Goal: Transaction & Acquisition: Purchase product/service

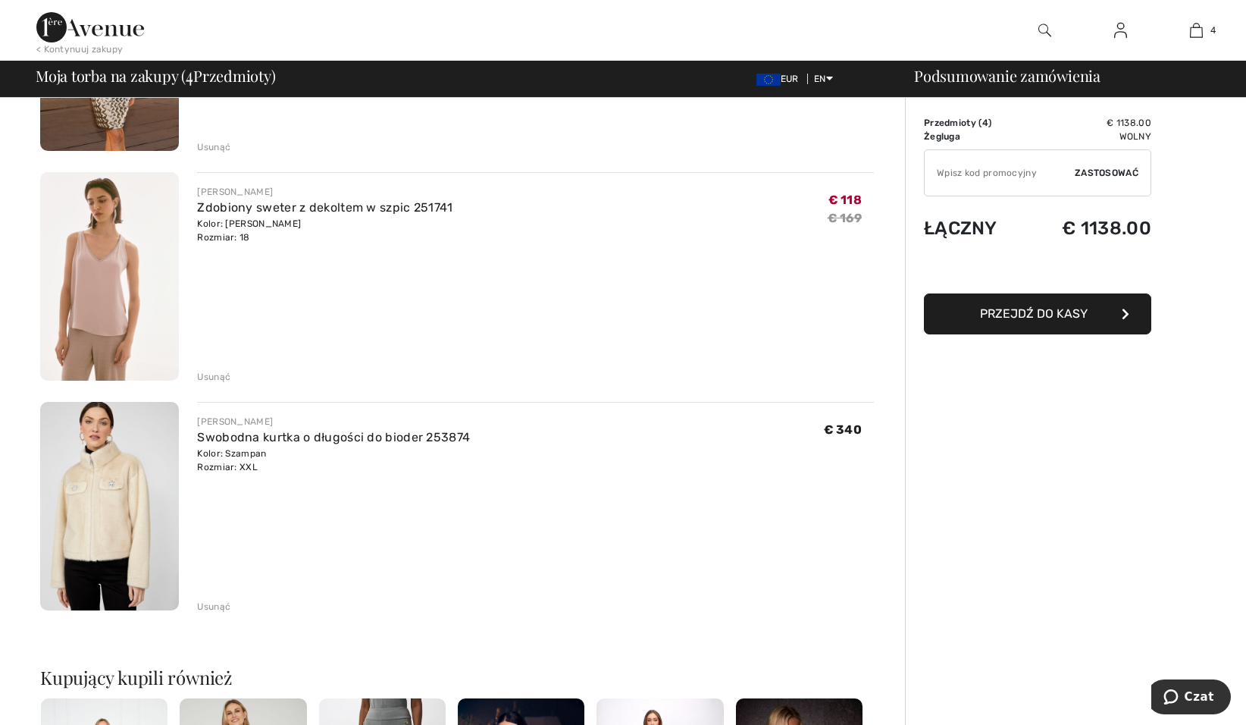
scroll to position [449, 0]
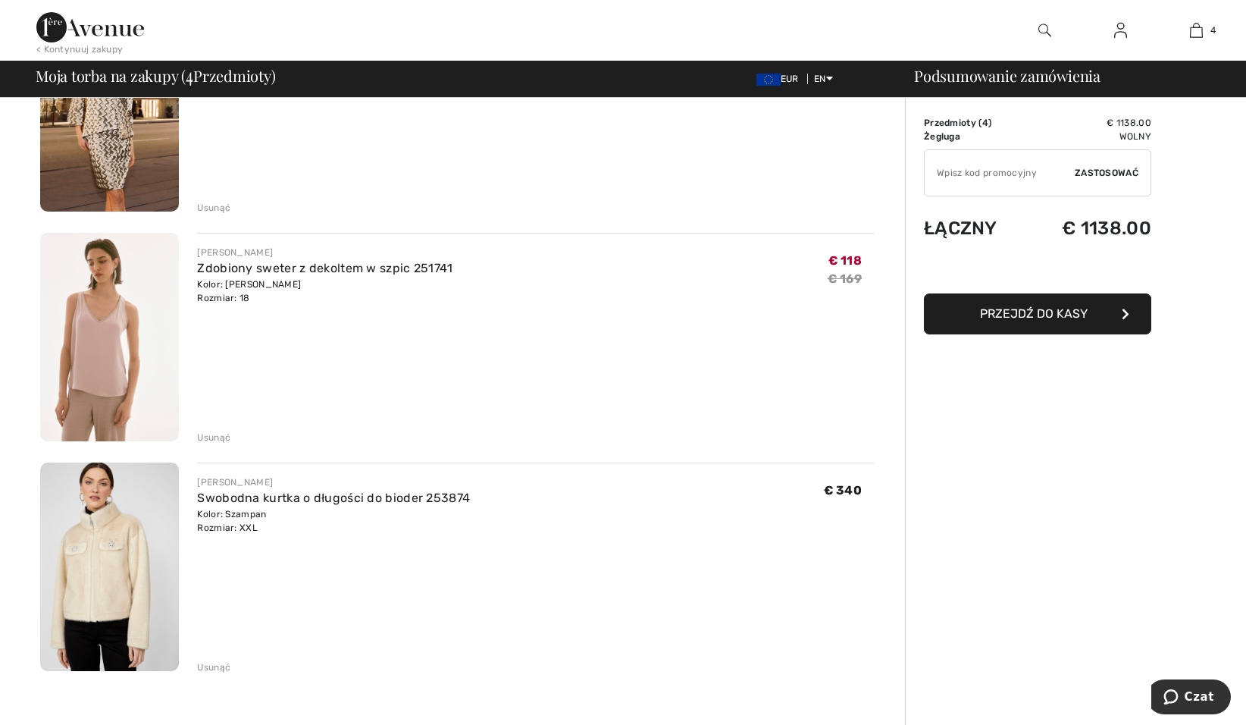
click at [96, 552] on img at bounding box center [109, 566] width 139 height 208
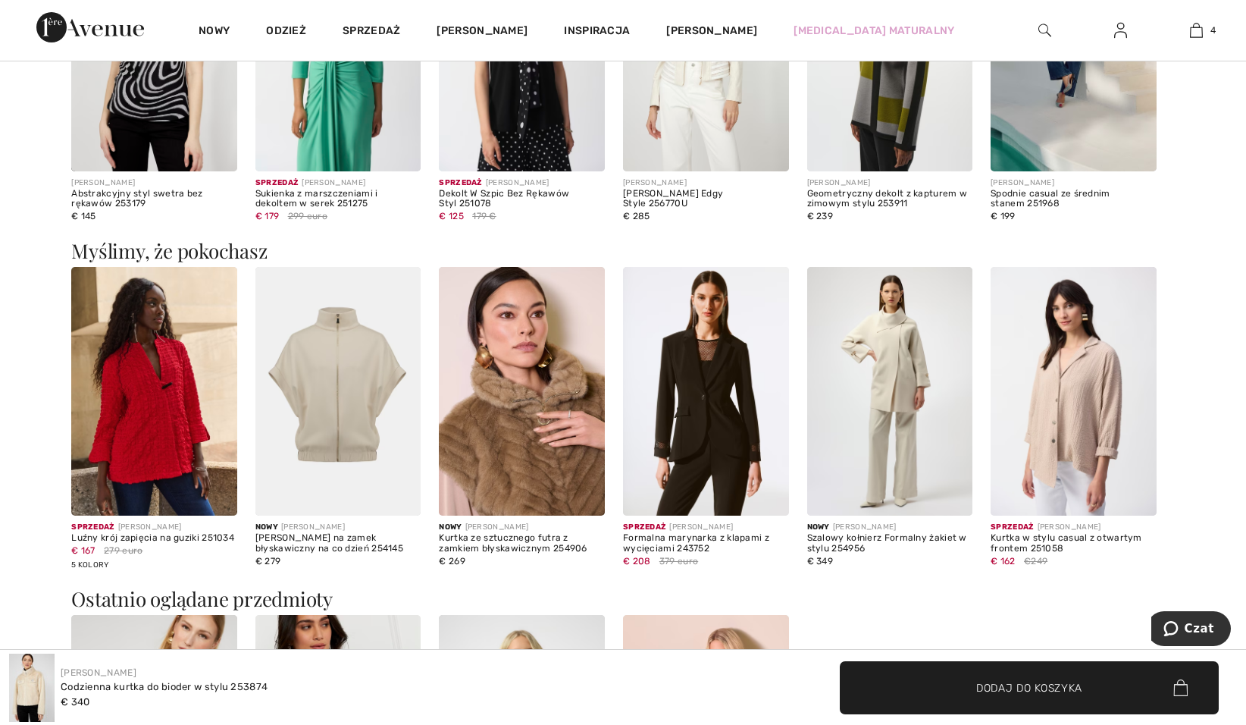
scroll to position [1364, 0]
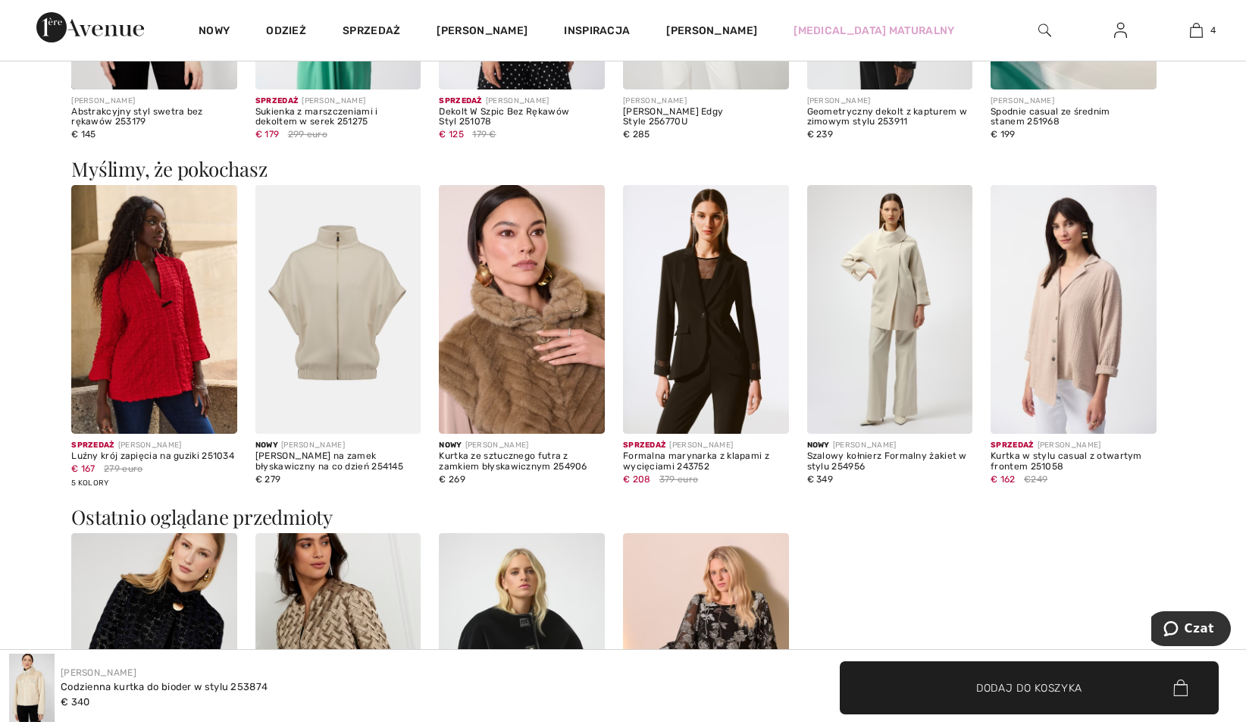
click at [900, 290] on img at bounding box center [890, 309] width 166 height 249
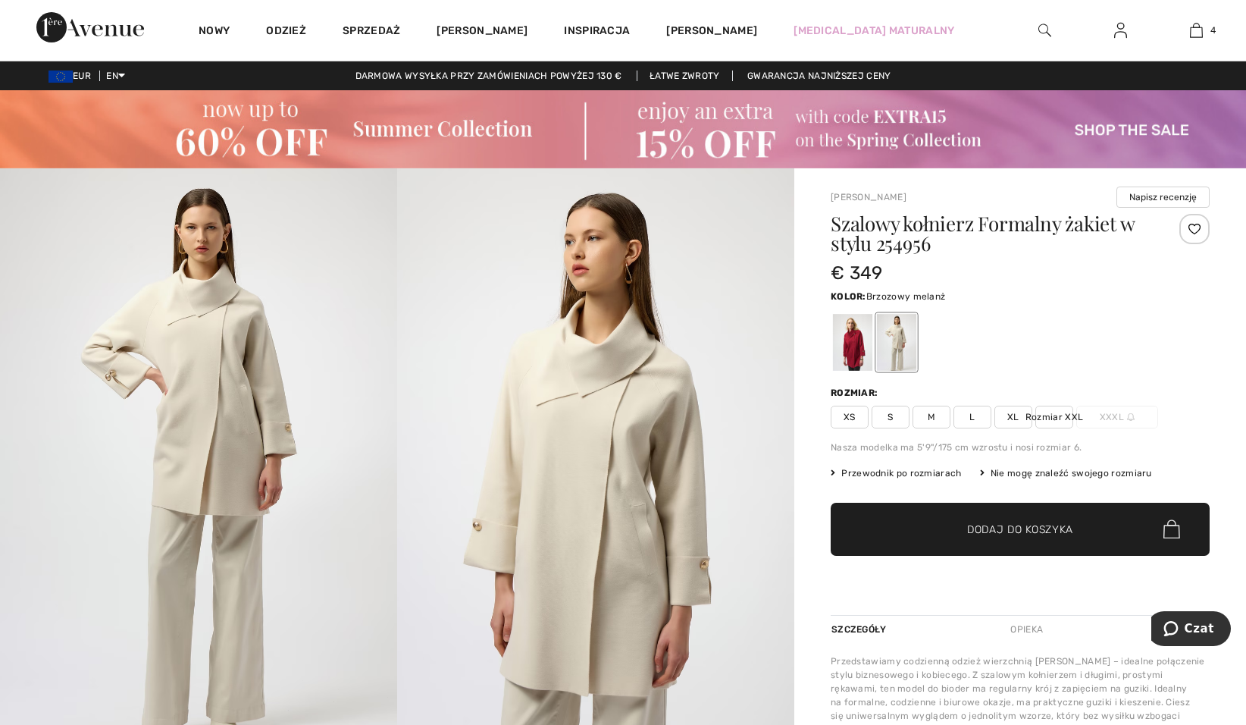
click at [1046, 412] on span "Rozmiar XXL" at bounding box center [1054, 417] width 38 height 23
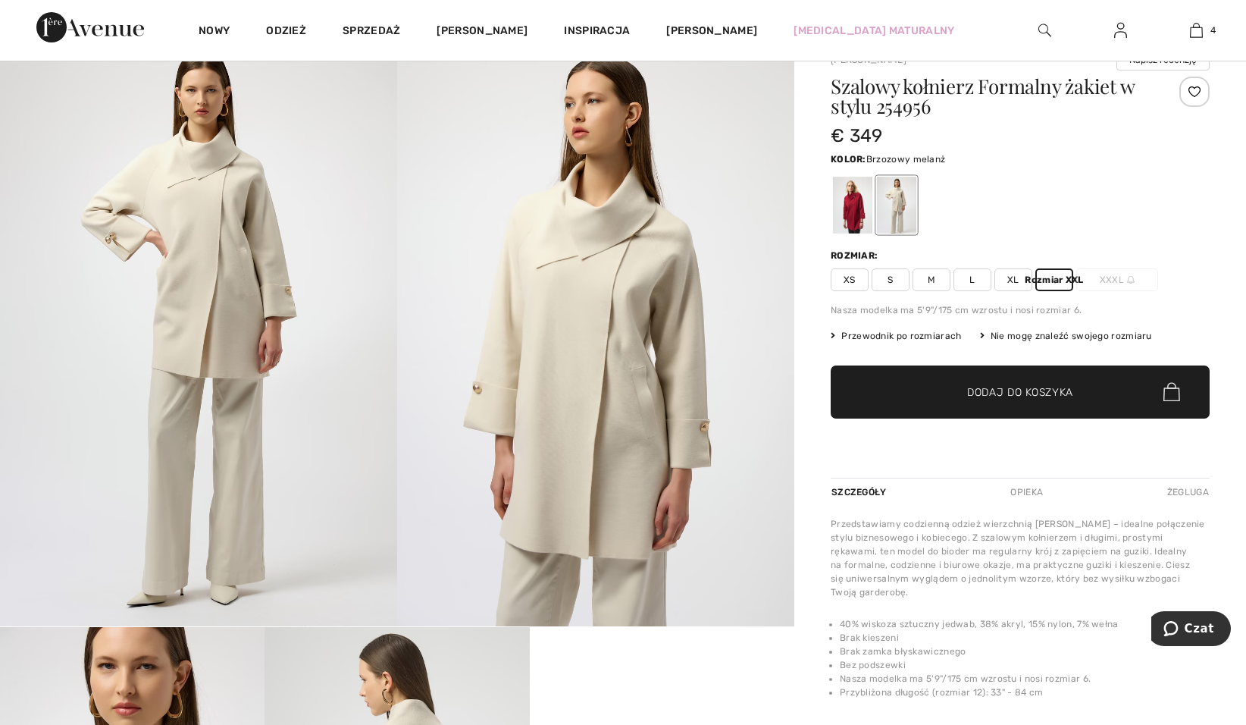
scroll to position [152, 0]
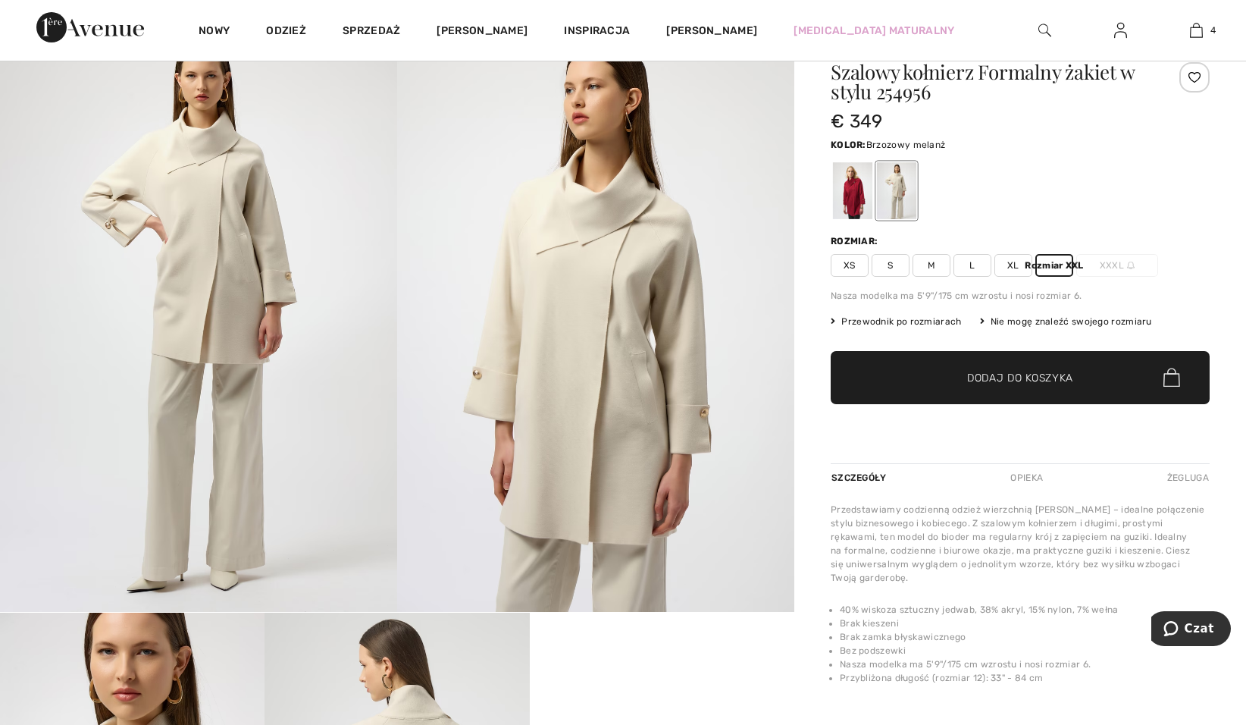
click at [1038, 264] on span "Rozmiar XXL" at bounding box center [1054, 265] width 38 height 23
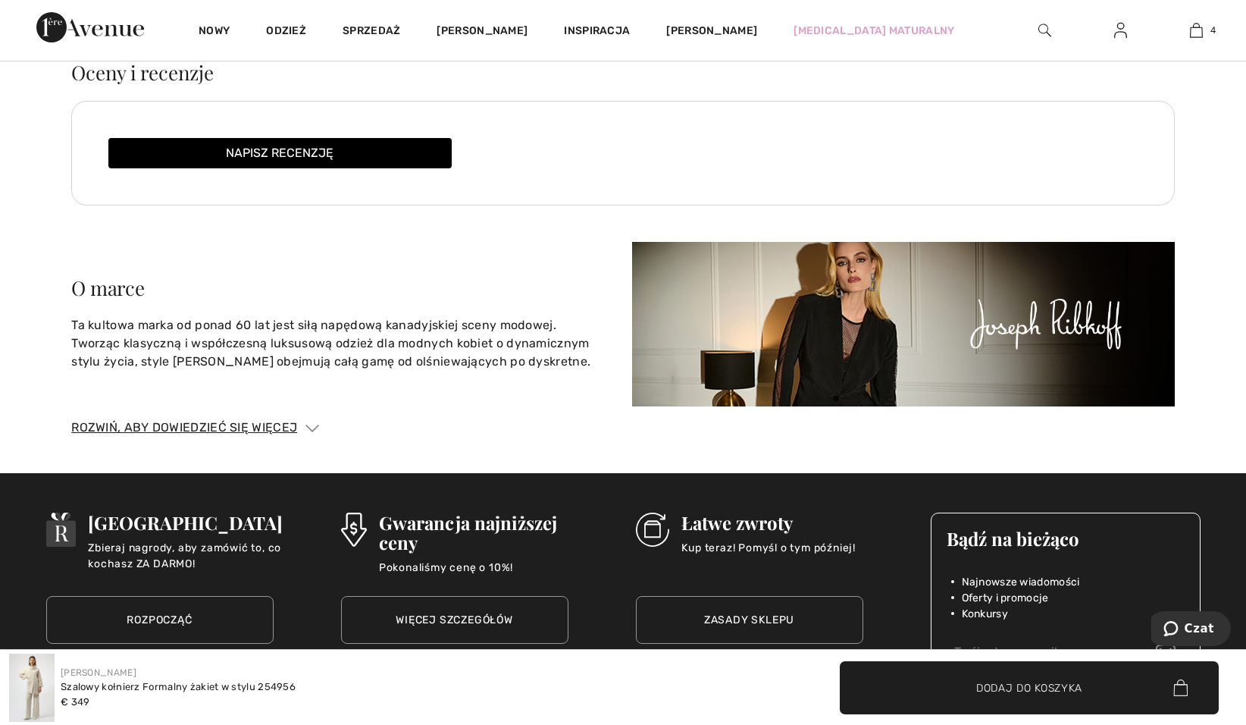
scroll to position [2577, 0]
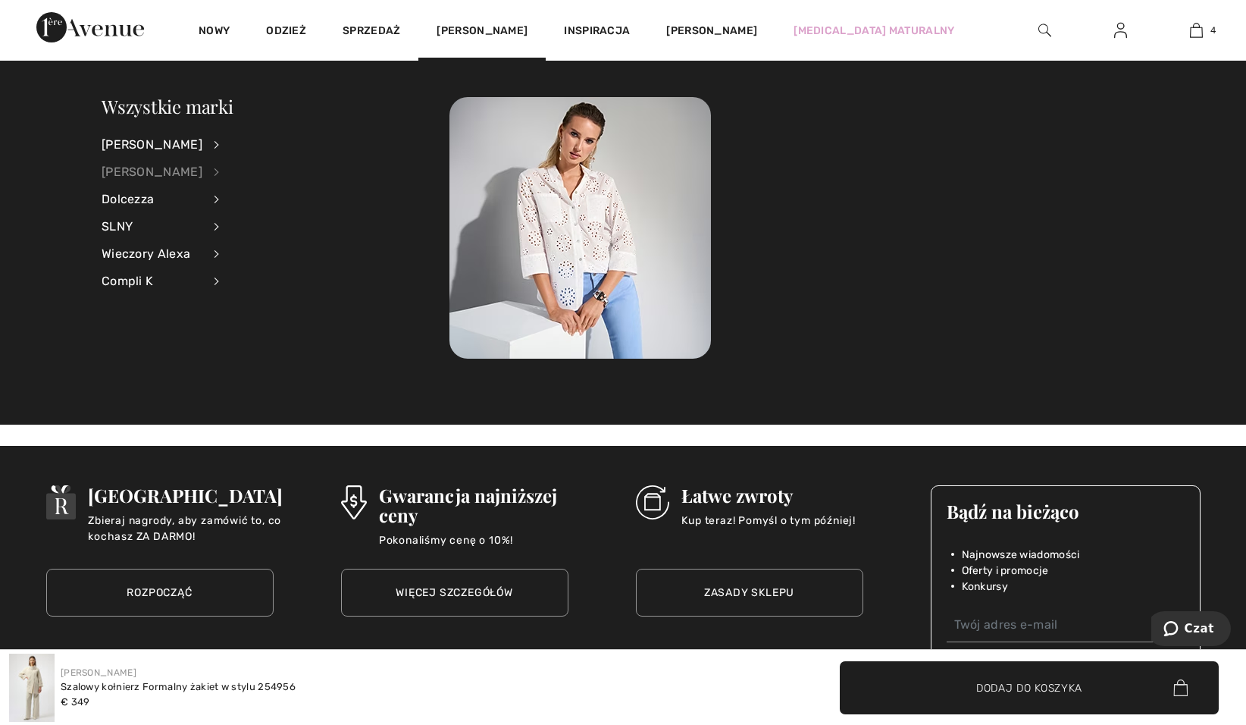
click at [168, 167] on div "Franka Lymana" at bounding box center [152, 171] width 101 height 27
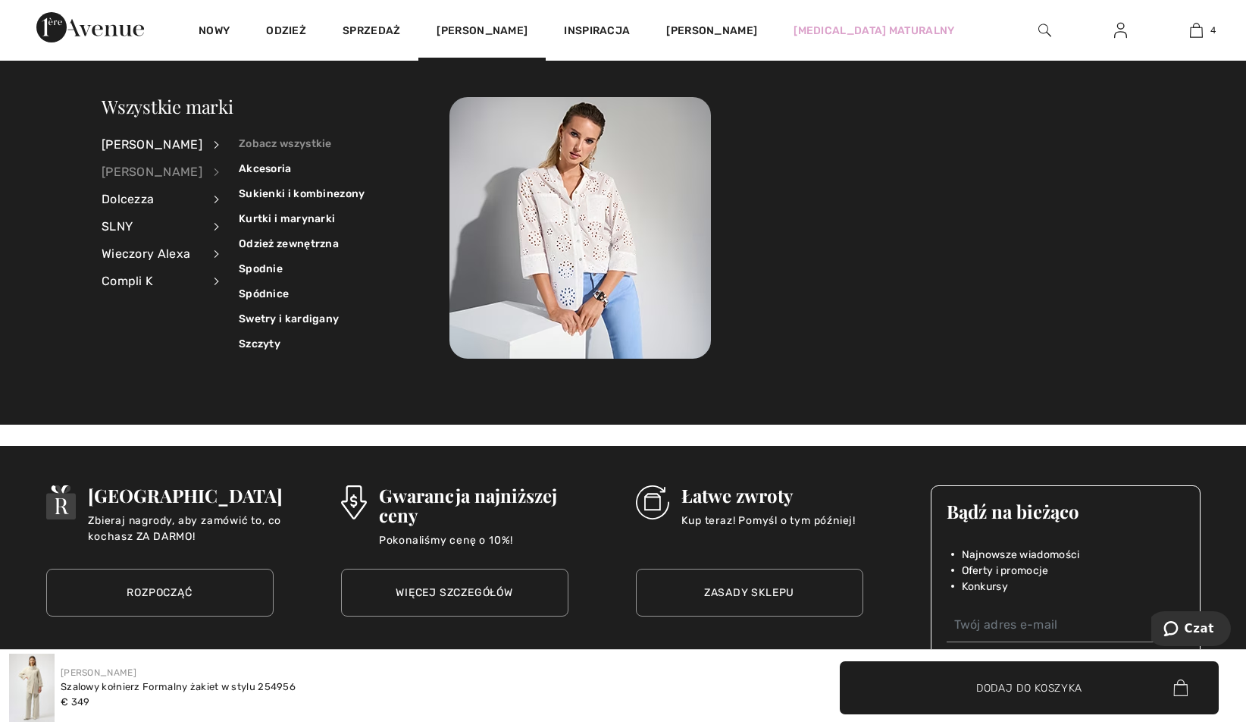
click at [271, 138] on link "Zobacz wszystkie" at bounding box center [302, 143] width 127 height 25
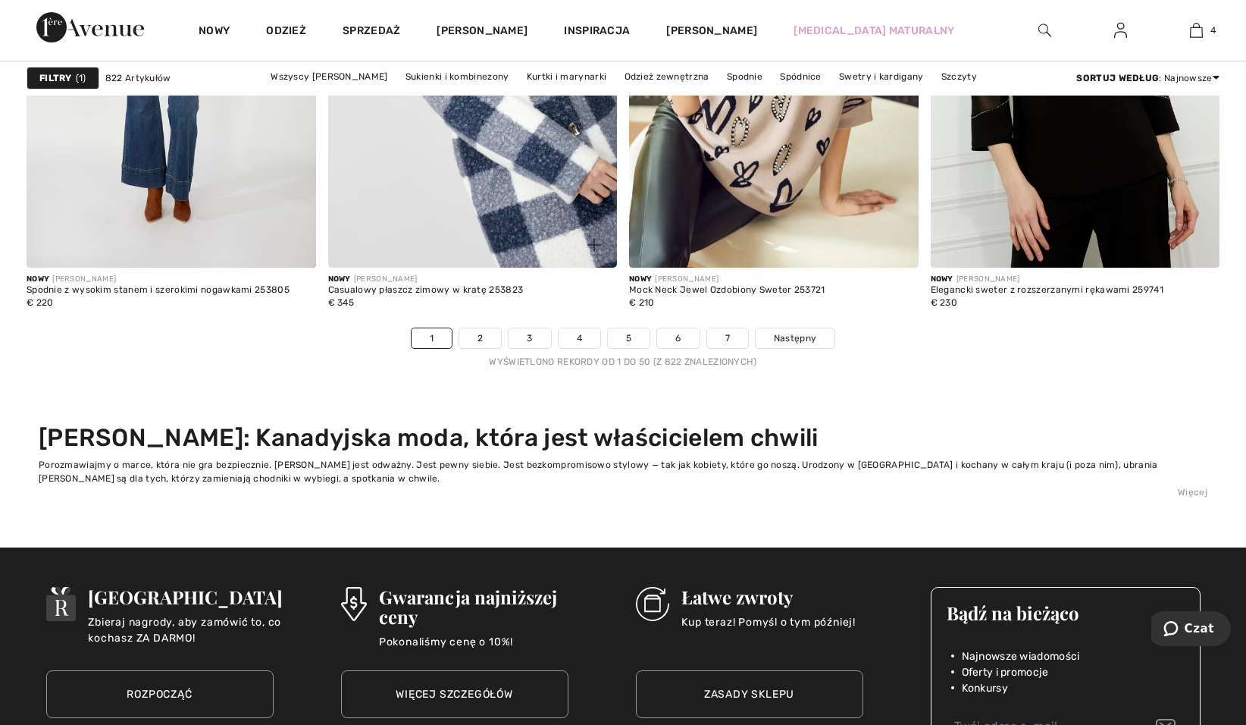
scroll to position [8039, 0]
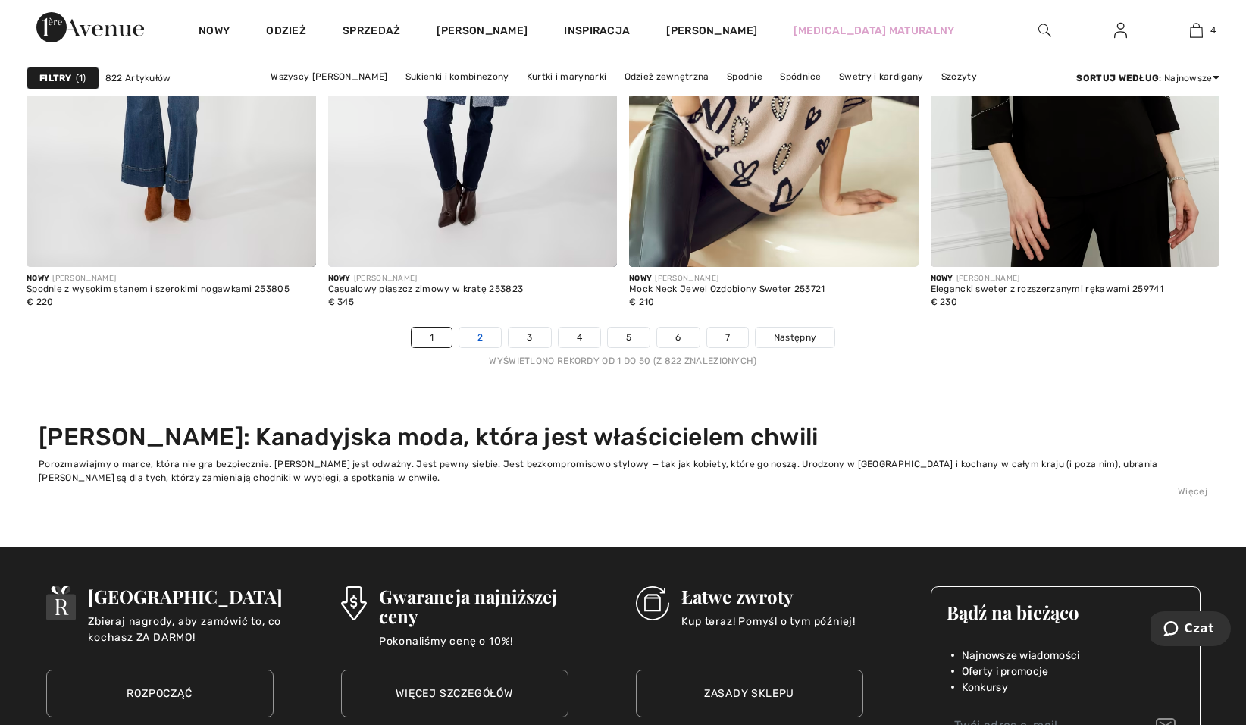
click at [479, 335] on link "2" at bounding box center [480, 337] width 42 height 20
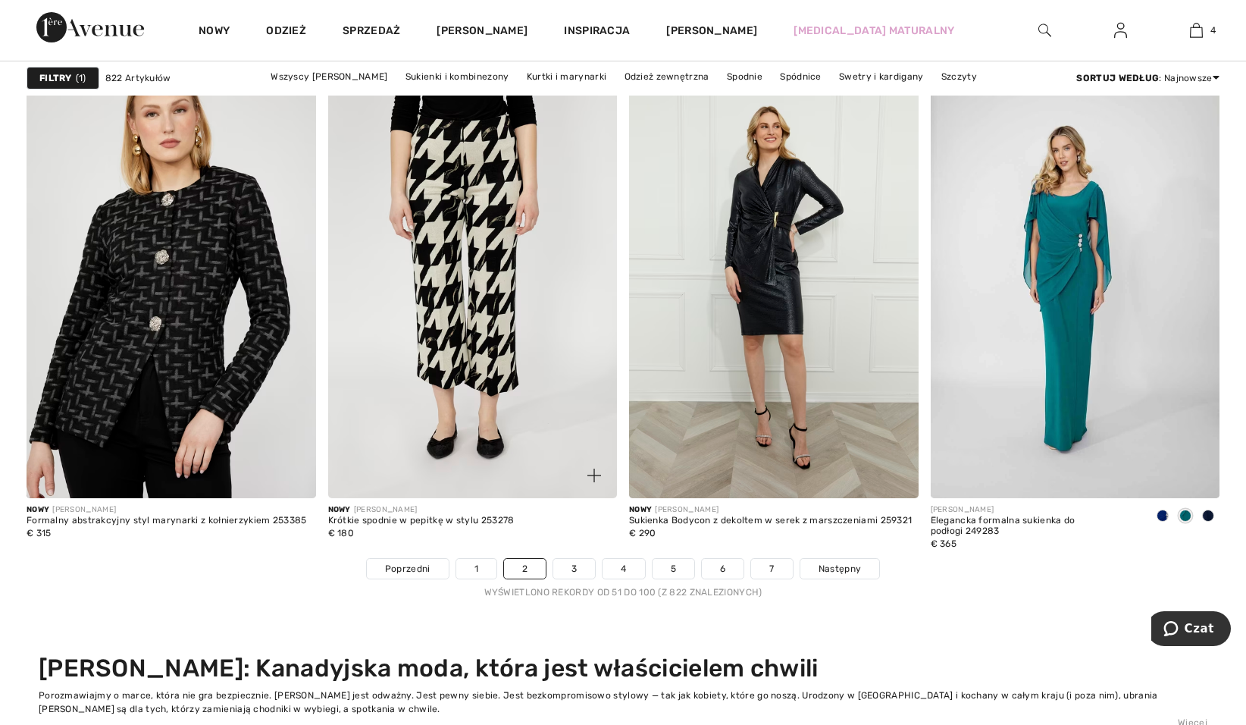
scroll to position [7884, 0]
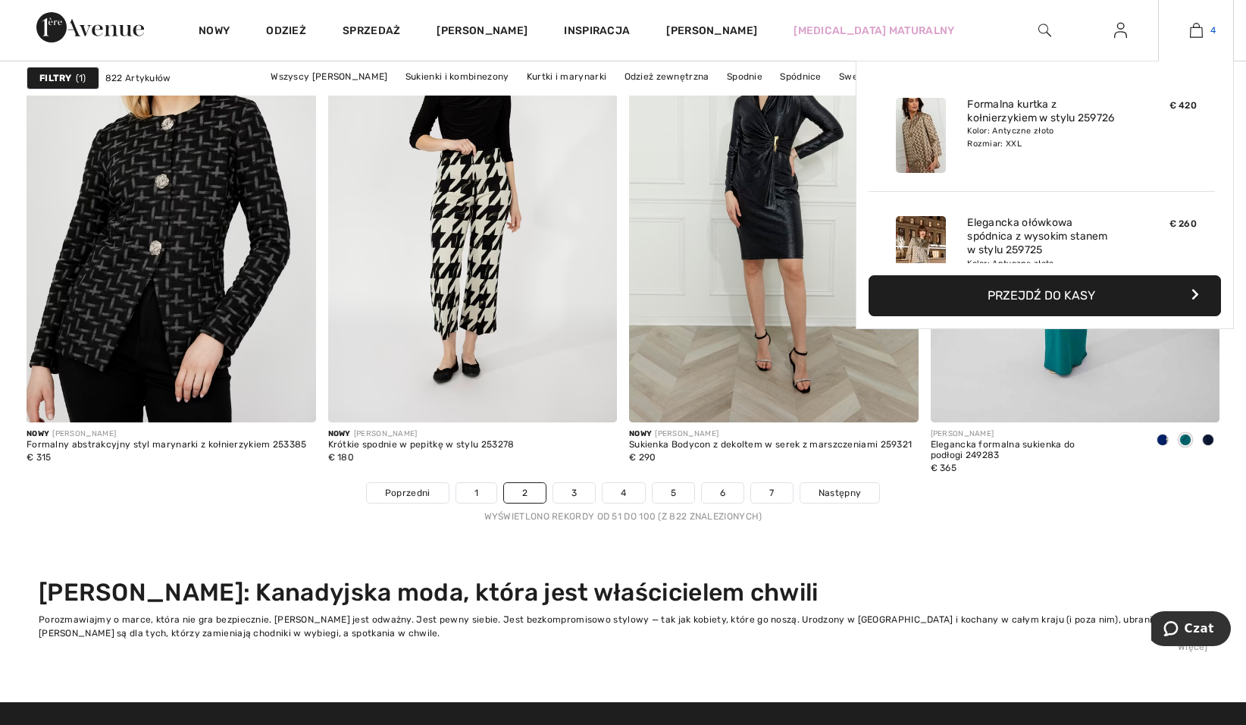
click at [1192, 37] on img at bounding box center [1196, 30] width 13 height 18
